Goal: Transaction & Acquisition: Obtain resource

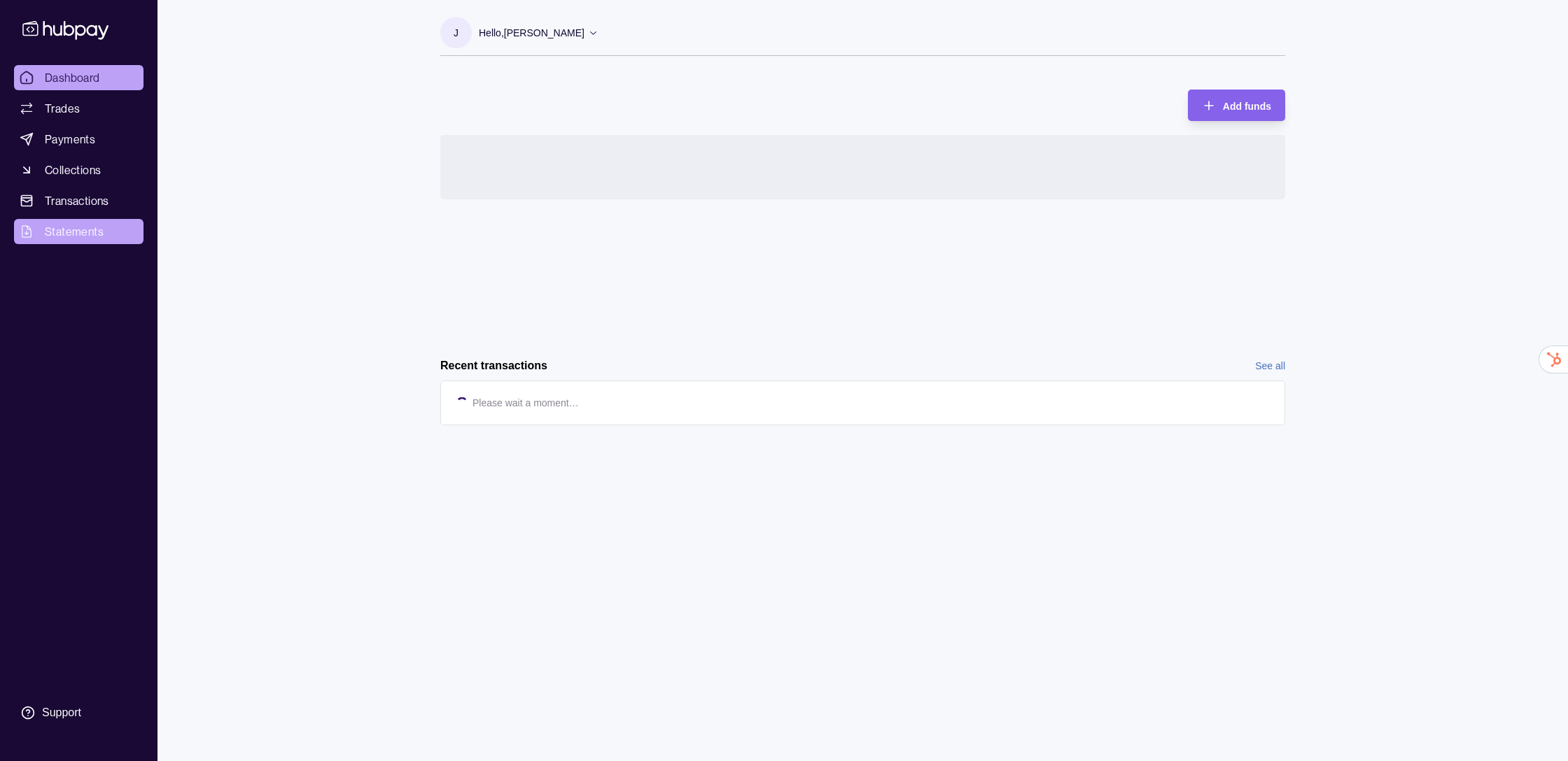
click at [58, 225] on span "Statements" at bounding box center [74, 231] width 59 height 17
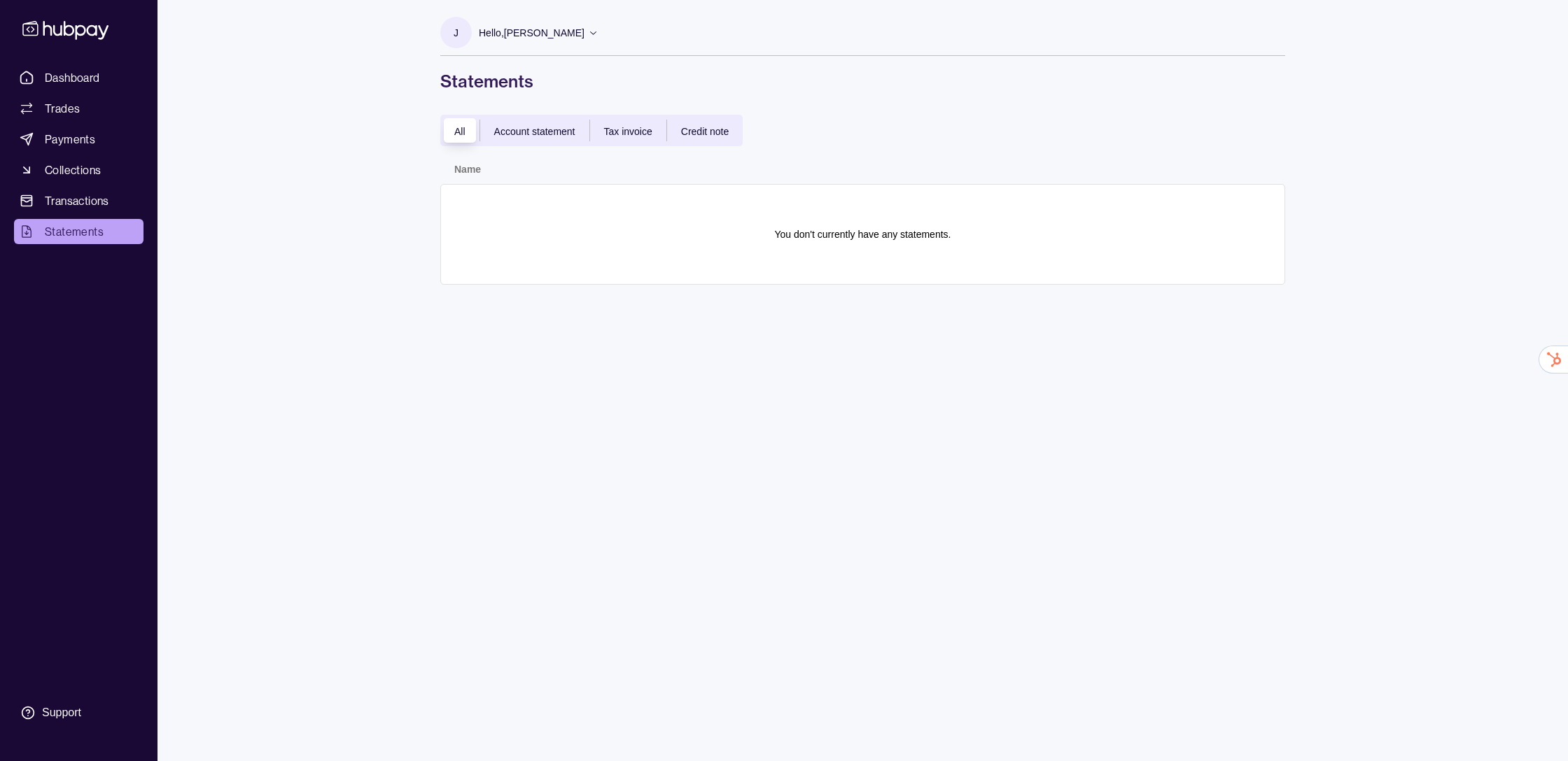
click at [528, 132] on span "Account statement" at bounding box center [535, 131] width 81 height 11
click at [60, 201] on span "Transactions" at bounding box center [76, 200] width 64 height 17
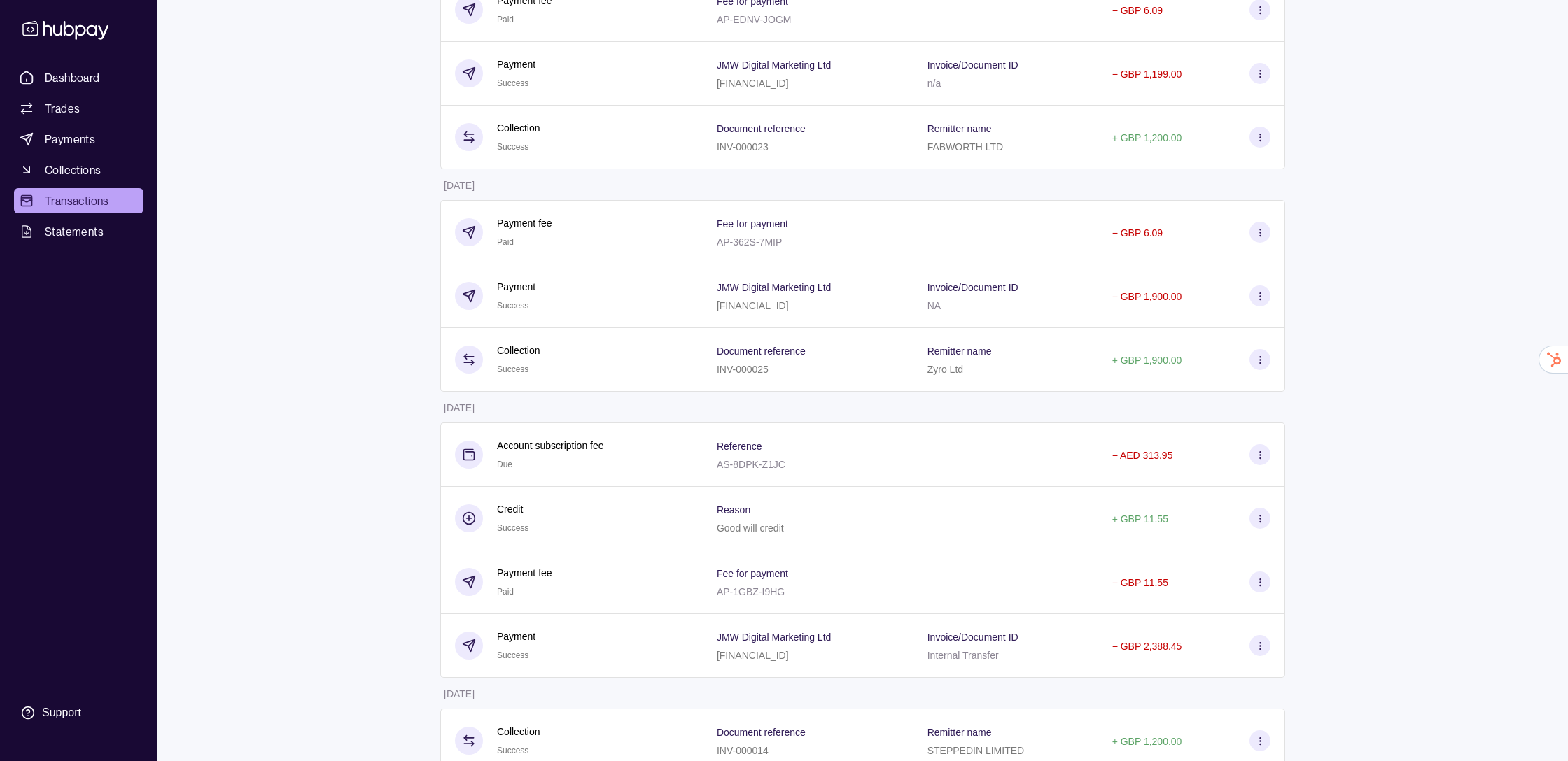
scroll to position [405, 0]
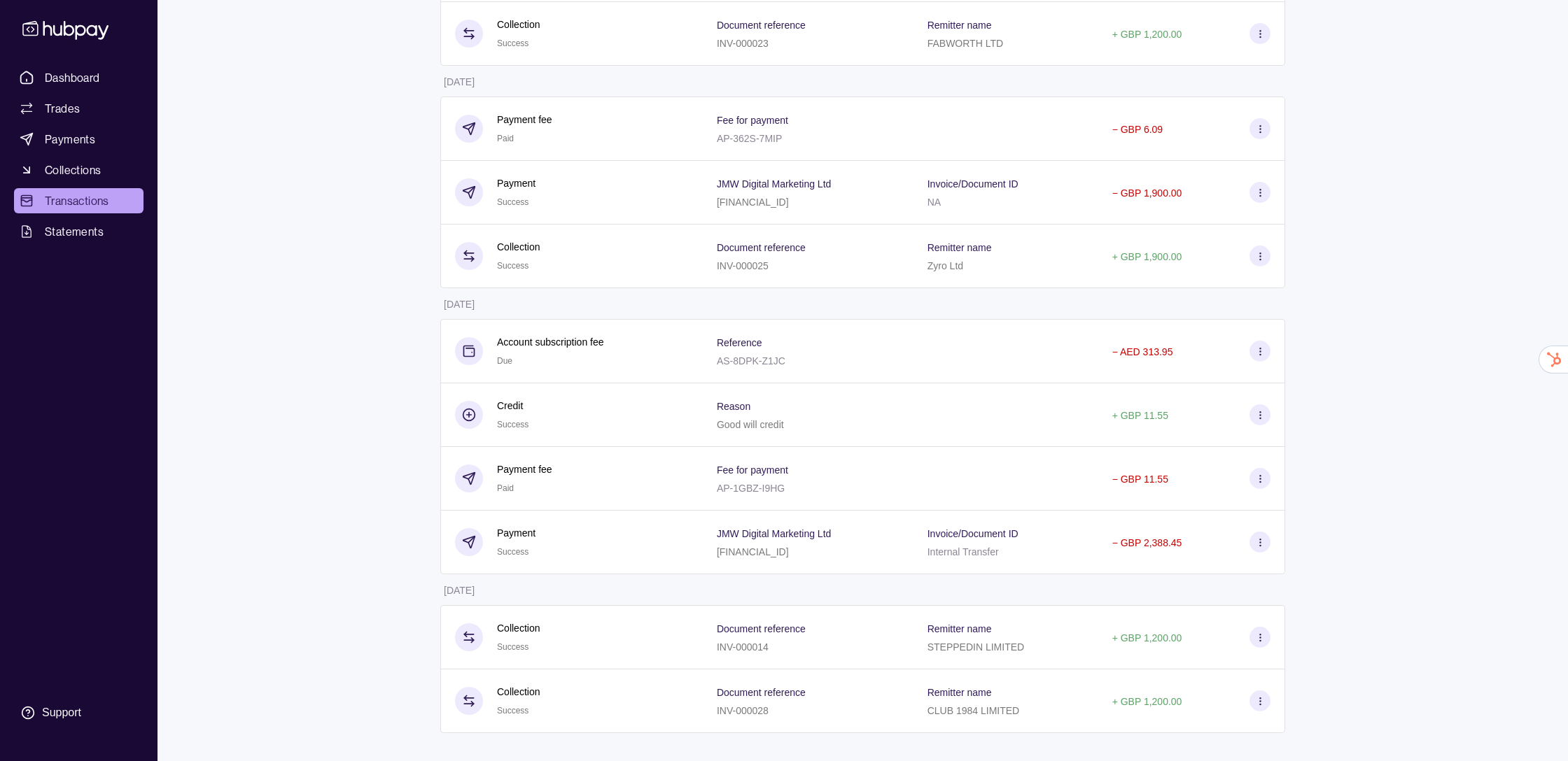
drag, startPoint x: 443, startPoint y: 147, endPoint x: 1268, endPoint y: 771, distance: 1034.4
click at [1268, 761] on html "Dashboard Trades Payments Collections Transactions Statements Support J Hello, …" at bounding box center [784, 178] width 1568 height 1166
copy thead "Details Amount"
click at [1354, 377] on div "Dashboard Trades Payments Collections Transactions Statements Support J Hello, …" at bounding box center [784, 178] width 1568 height 1166
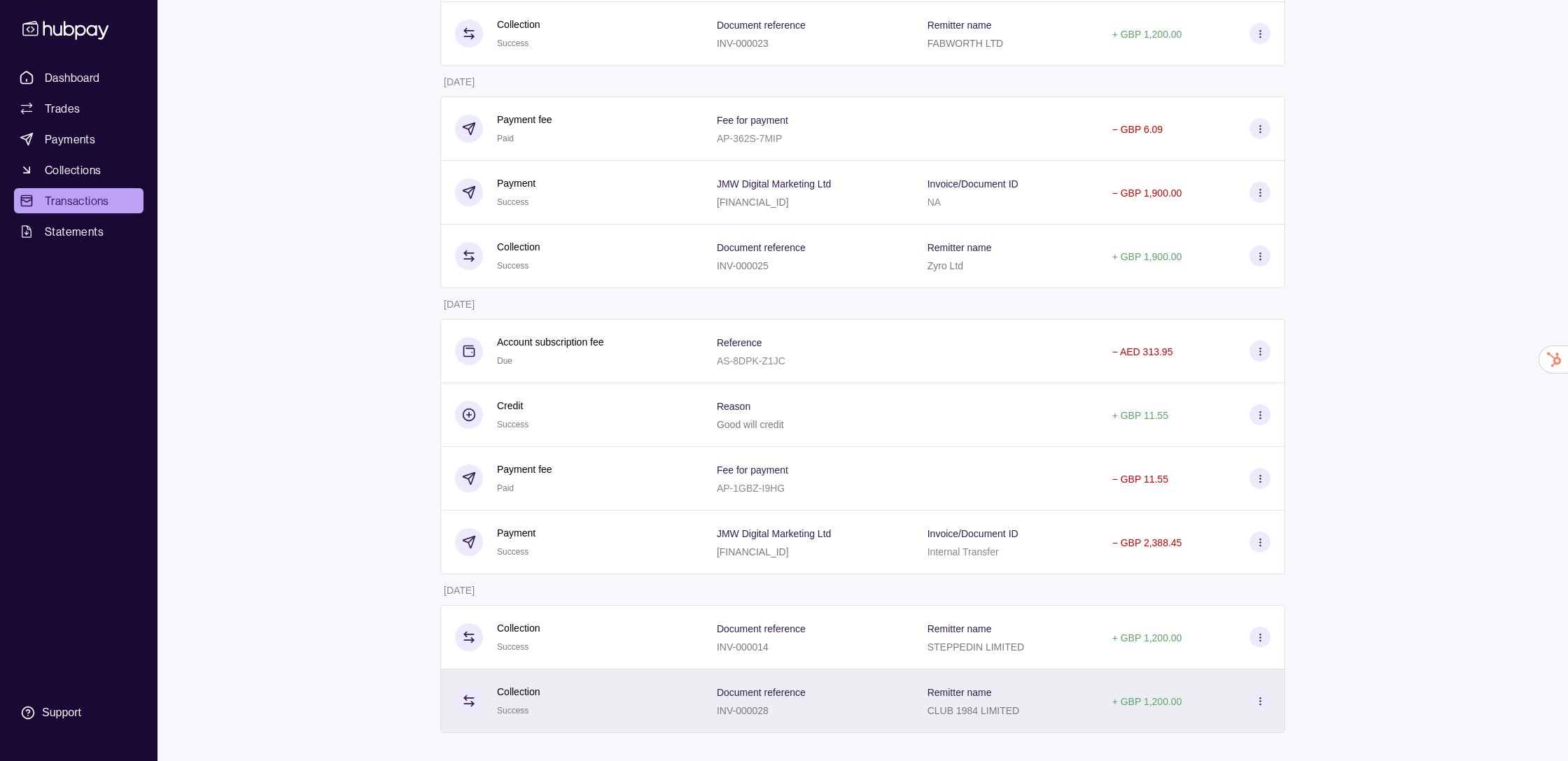
drag, startPoint x: 493, startPoint y: 204, endPoint x: 1245, endPoint y: 717, distance: 910.3
click at [1245, 717] on section "More filters ( 0 applied) Details Amount [DATE] Collection Success Document ref…" at bounding box center [862, 236] width 901 height 1052
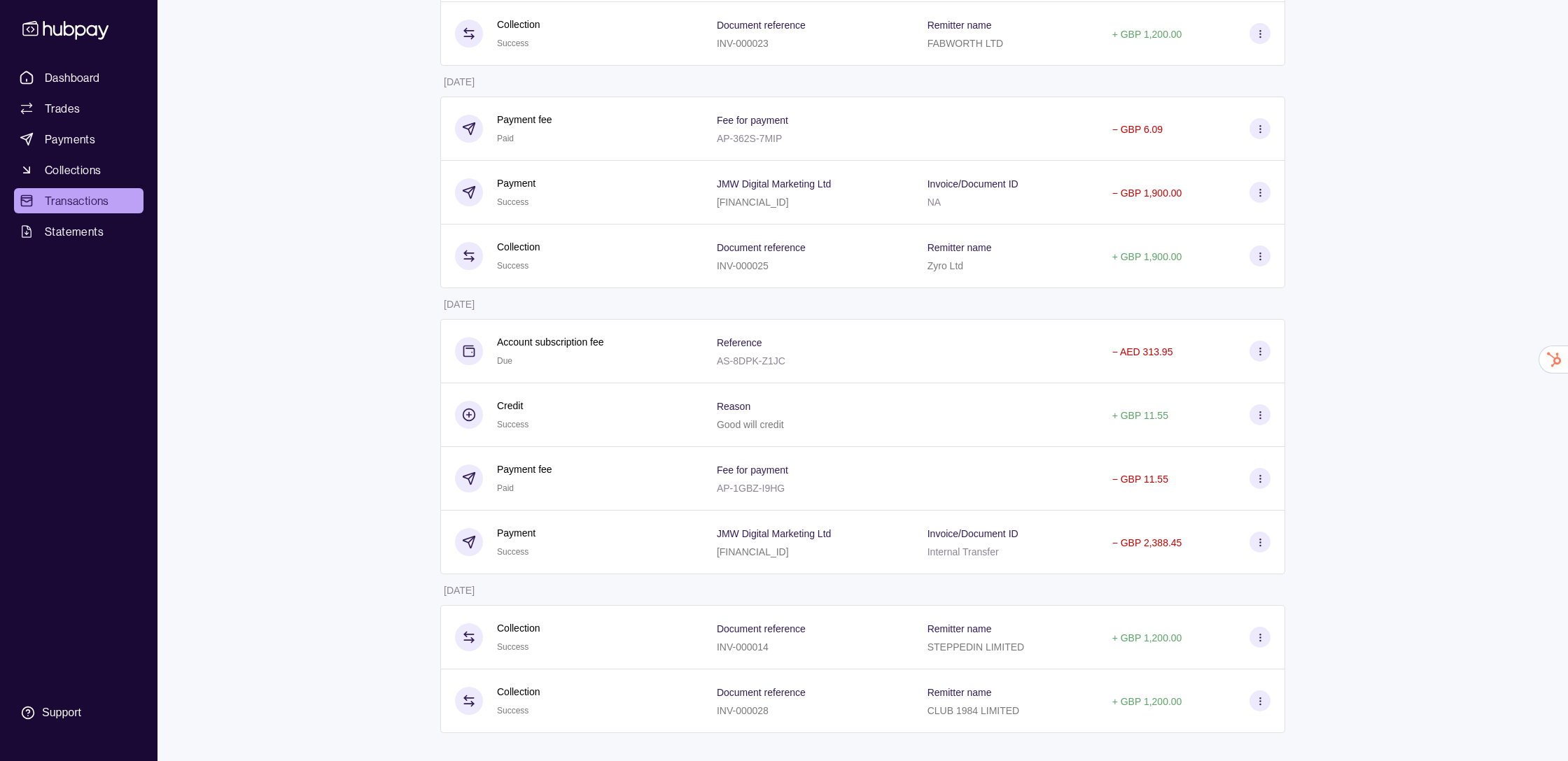
drag, startPoint x: 1338, startPoint y: 478, endPoint x: 1314, endPoint y: 430, distance: 53.7
click at [1335, 474] on div "Dashboard Trades Payments Collections Transactions Statements Support J Hello, …" at bounding box center [784, 178] width 1568 height 1166
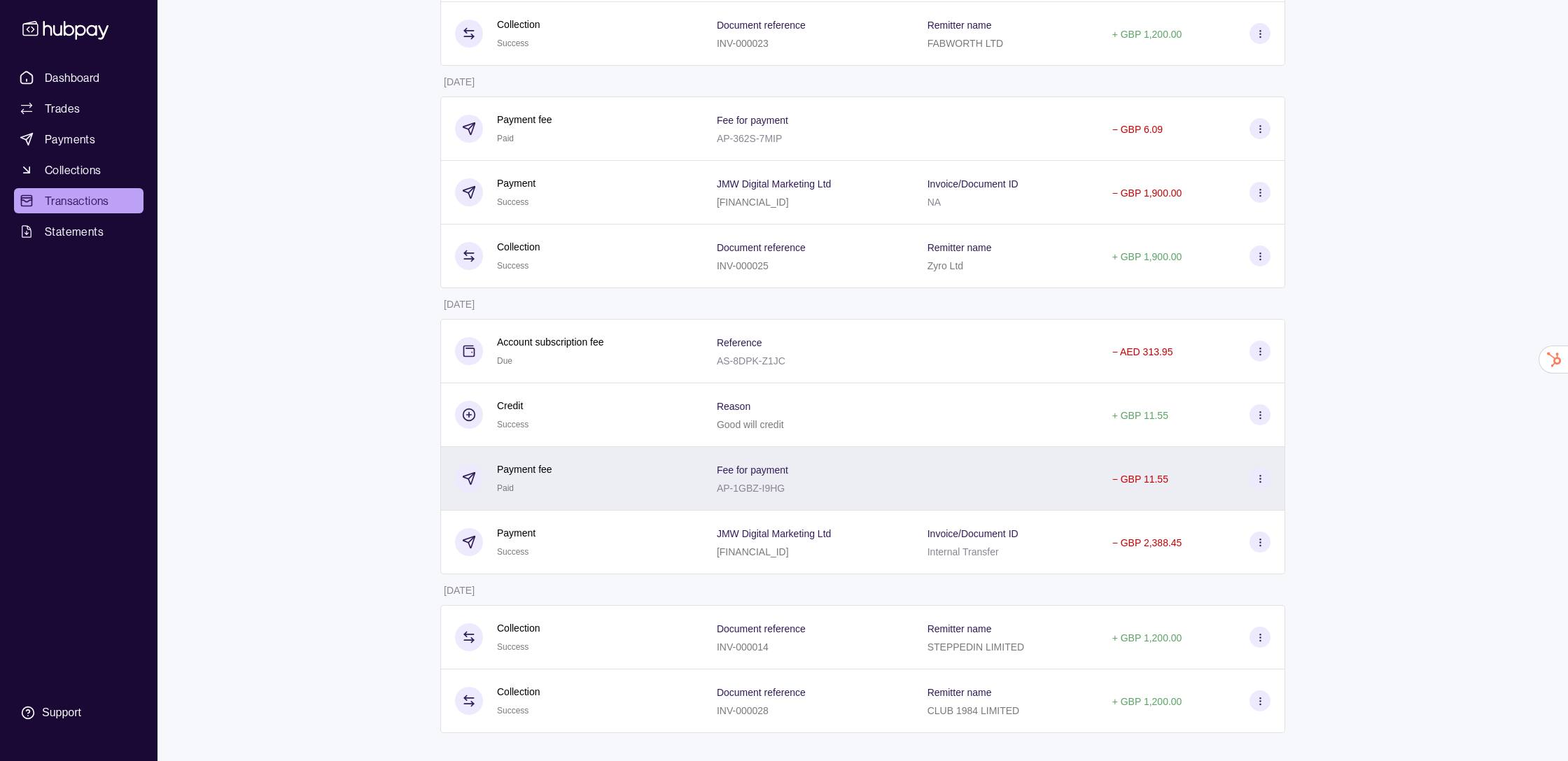
click at [773, 488] on p "AP-1GBZ-I9HG" at bounding box center [751, 488] width 68 height 11
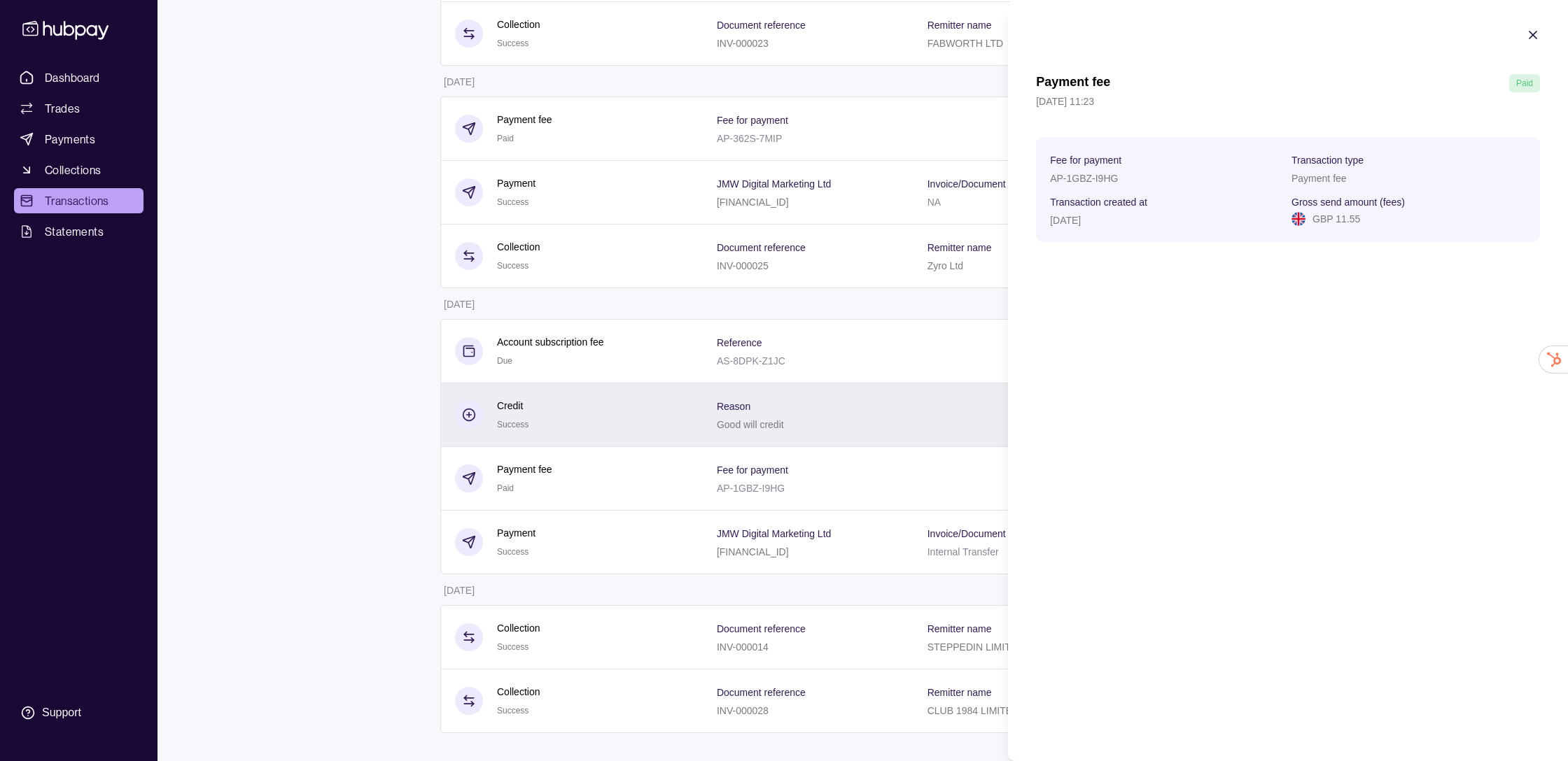
click at [861, 419] on html "Dashboard Trades Payments Collections Transactions Statements Support J Hello, …" at bounding box center [784, 178] width 1568 height 1166
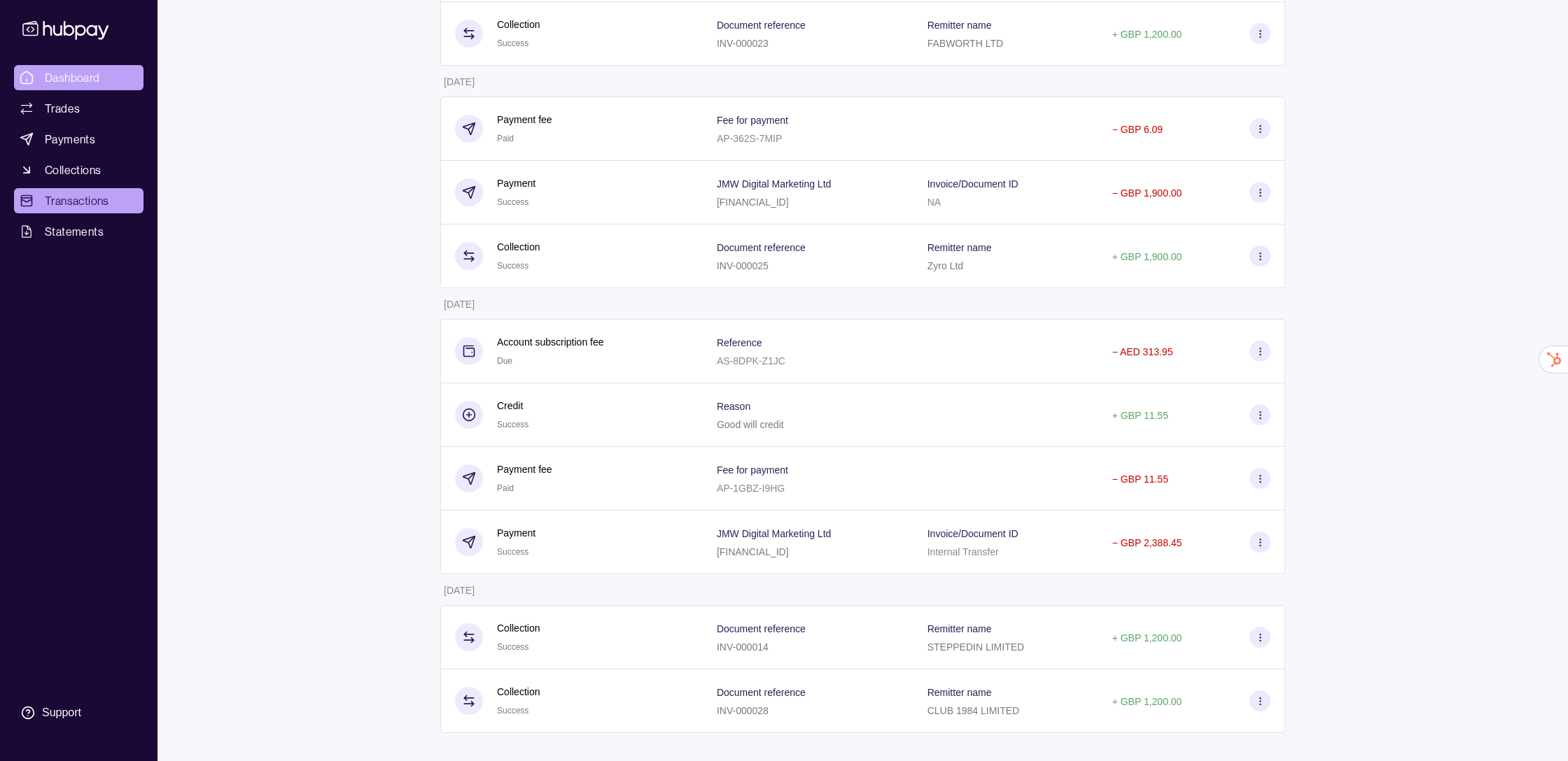
click at [54, 75] on span "Dashboard" at bounding box center [72, 78] width 55 height 17
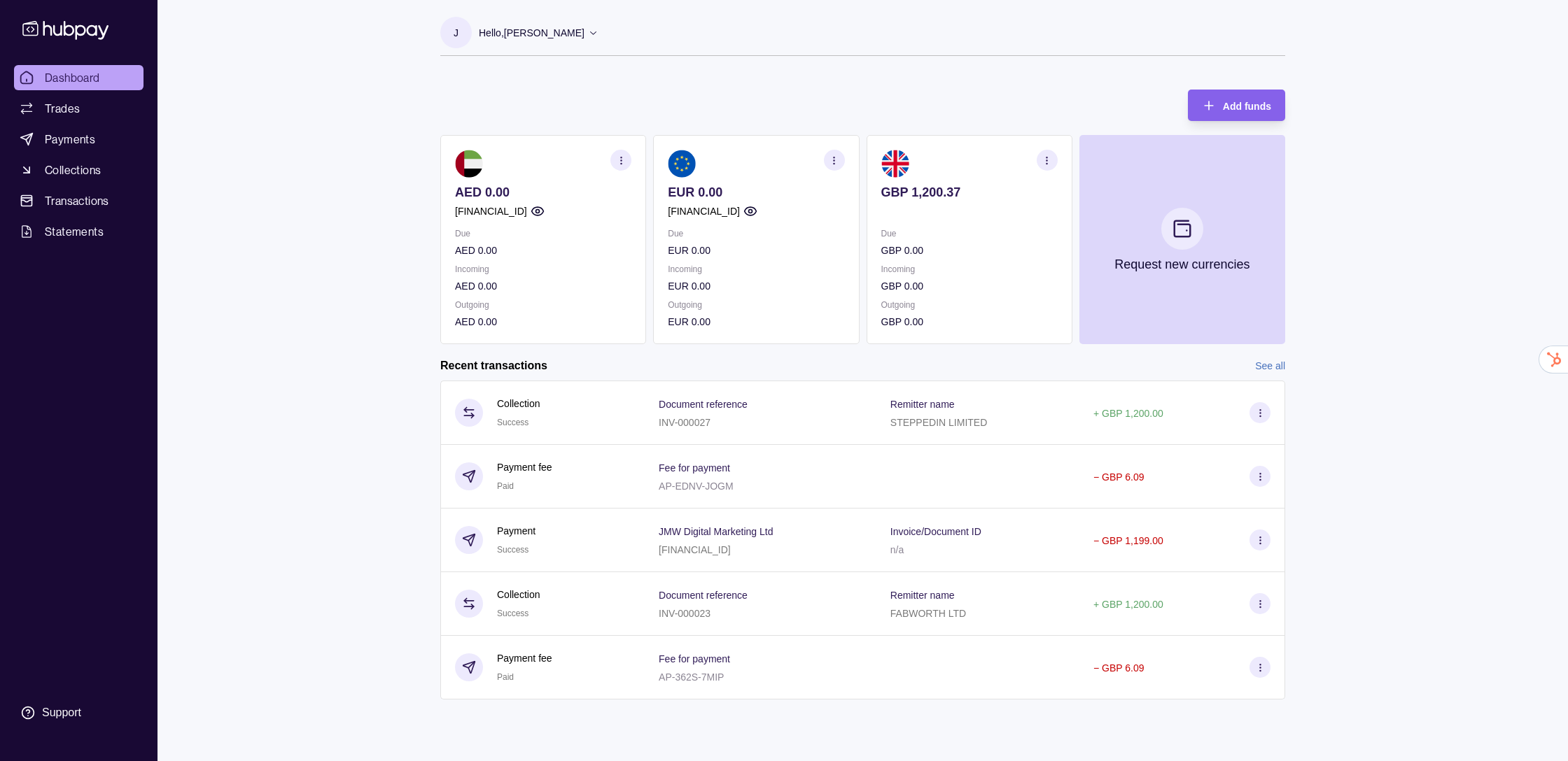
click at [544, 33] on p "Hello, [PERSON_NAME]" at bounding box center [531, 32] width 106 height 15
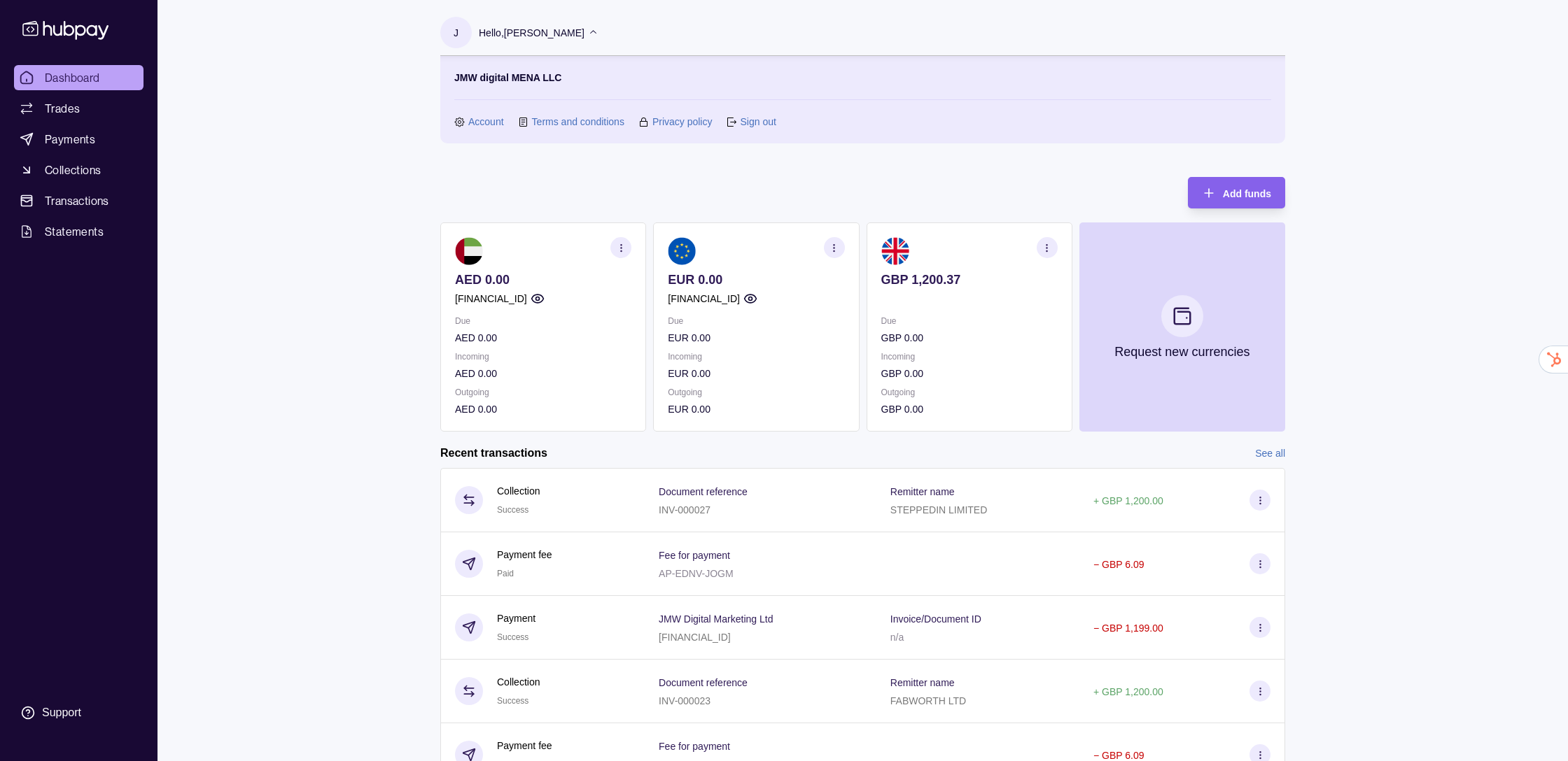
click at [485, 129] on link "Account" at bounding box center [485, 121] width 35 height 15
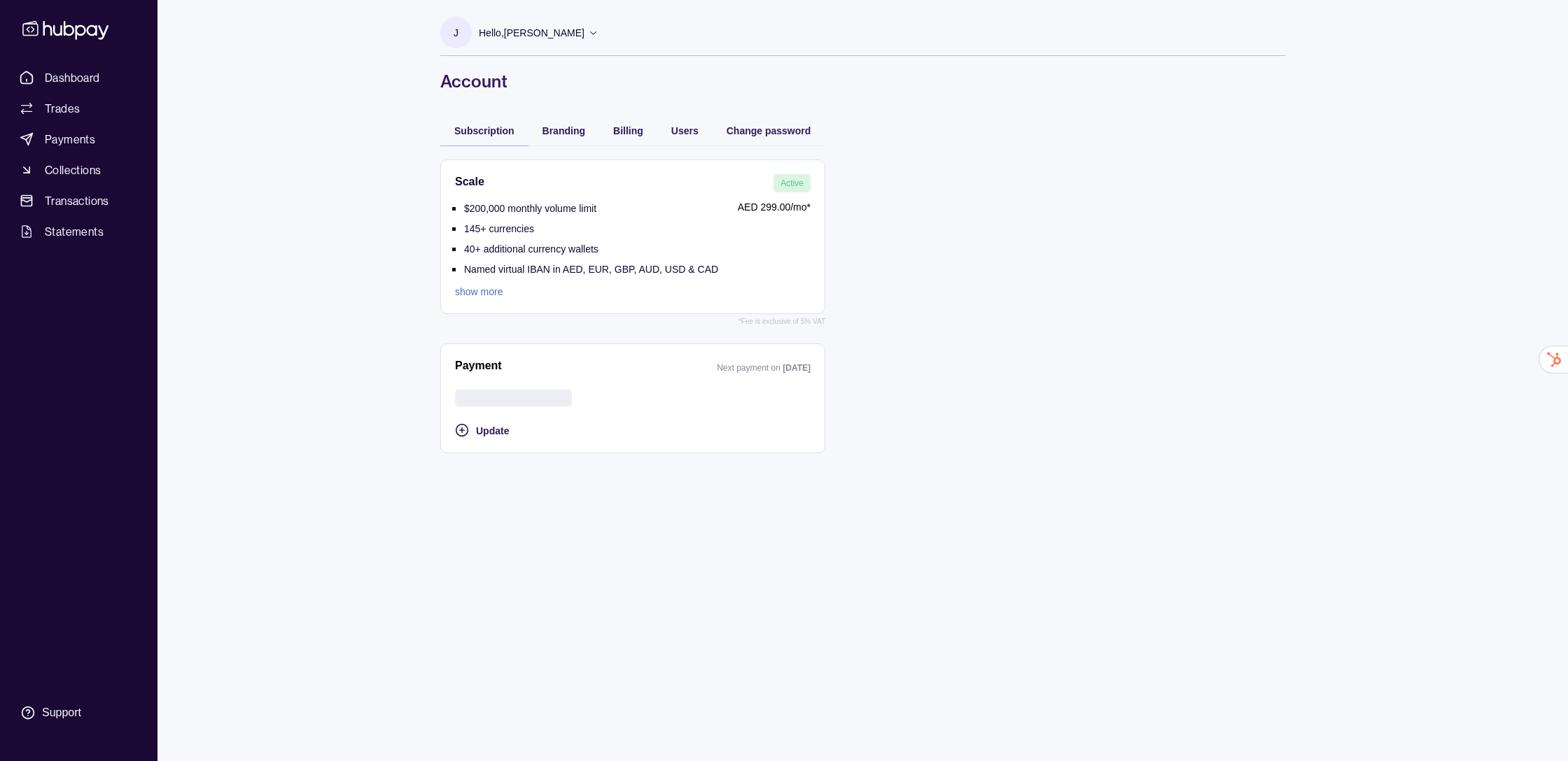
click at [614, 139] on div "Billing" at bounding box center [628, 130] width 58 height 31
click at [626, 133] on span "Billing" at bounding box center [629, 130] width 30 height 11
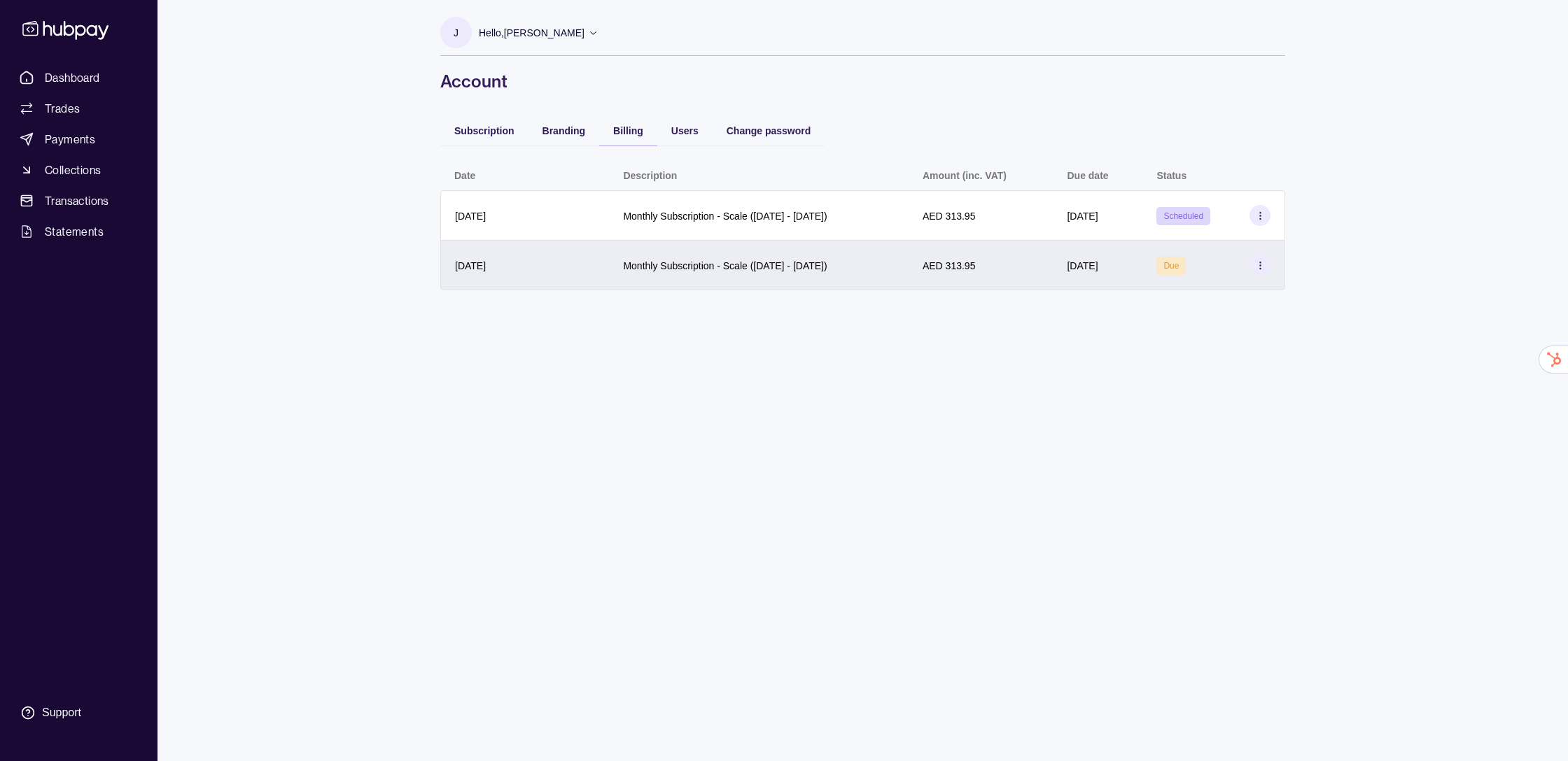
click at [624, 271] on div "Monthly Subscription - Scale ([DATE] - [DATE])" at bounding box center [725, 265] width 204 height 17
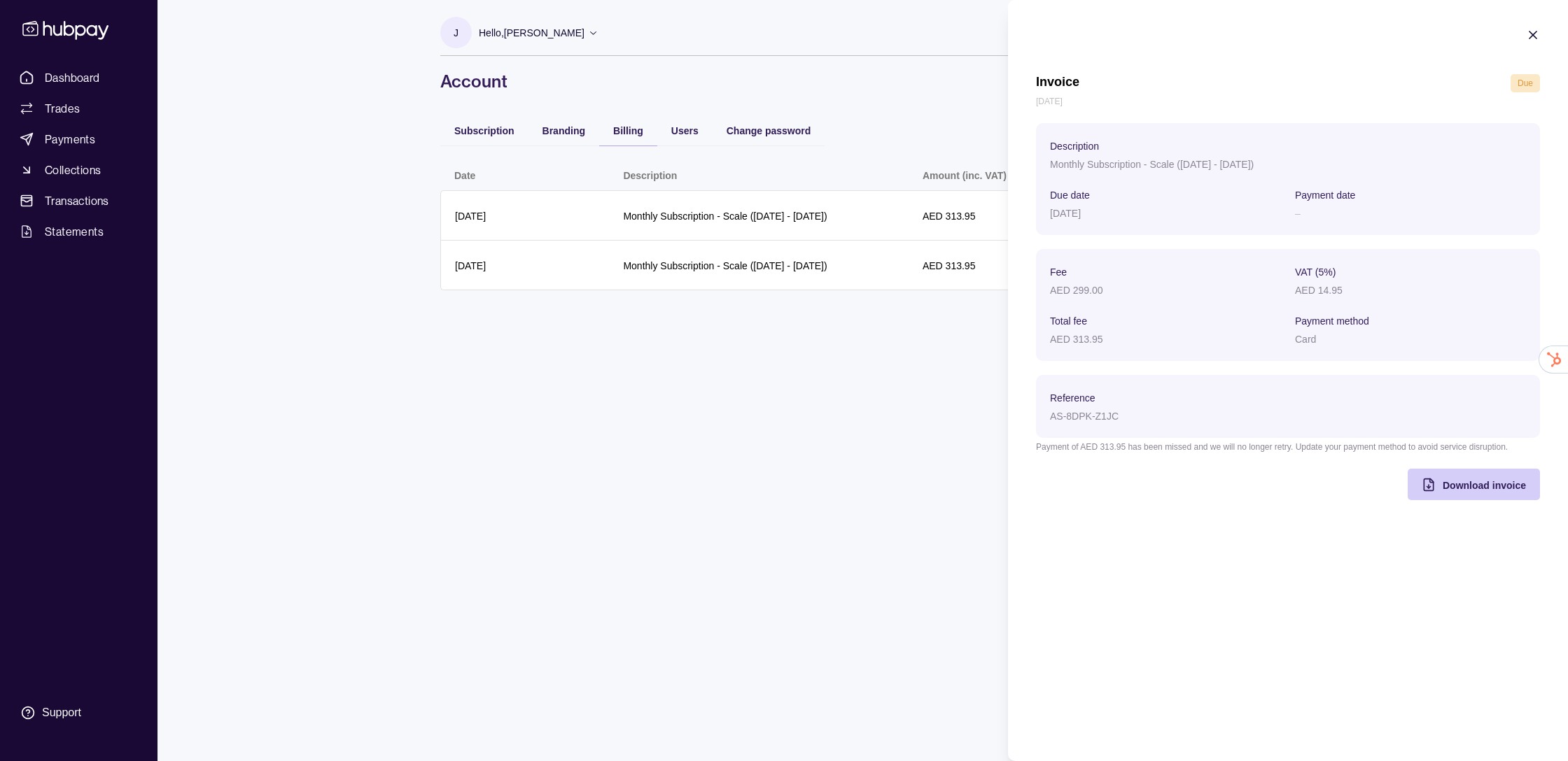
click at [1461, 475] on div "Download invoice" at bounding box center [1463, 484] width 125 height 32
